Goal: Find specific page/section: Find specific page/section

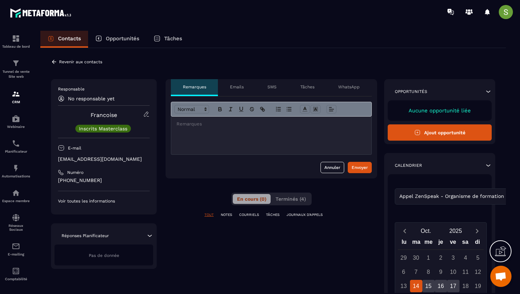
click at [82, 161] on p "[EMAIL_ADDRESS][DOMAIN_NAME]" at bounding box center [104, 159] width 92 height 7
copy div "[EMAIL_ADDRESS][DOMAIN_NAME]"
click at [54, 61] on icon at bounding box center [54, 62] width 6 height 6
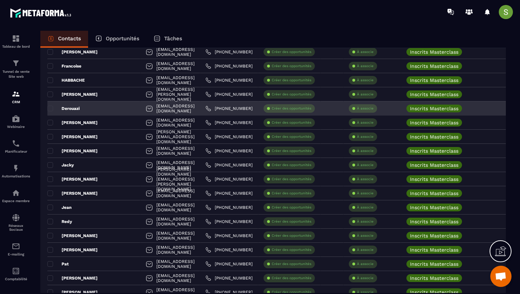
scroll to position [164, 0]
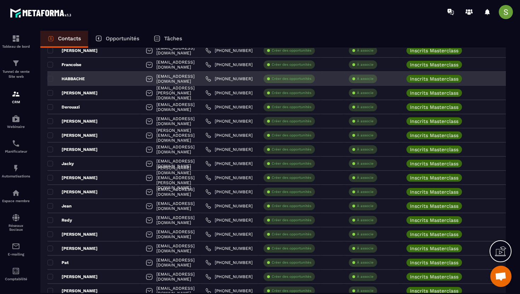
click at [86, 79] on div "HABBACHE" at bounding box center [93, 79] width 93 height 14
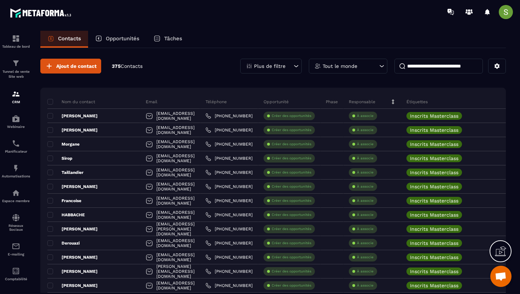
scroll to position [0, 73]
